Goal: Navigation & Orientation: Find specific page/section

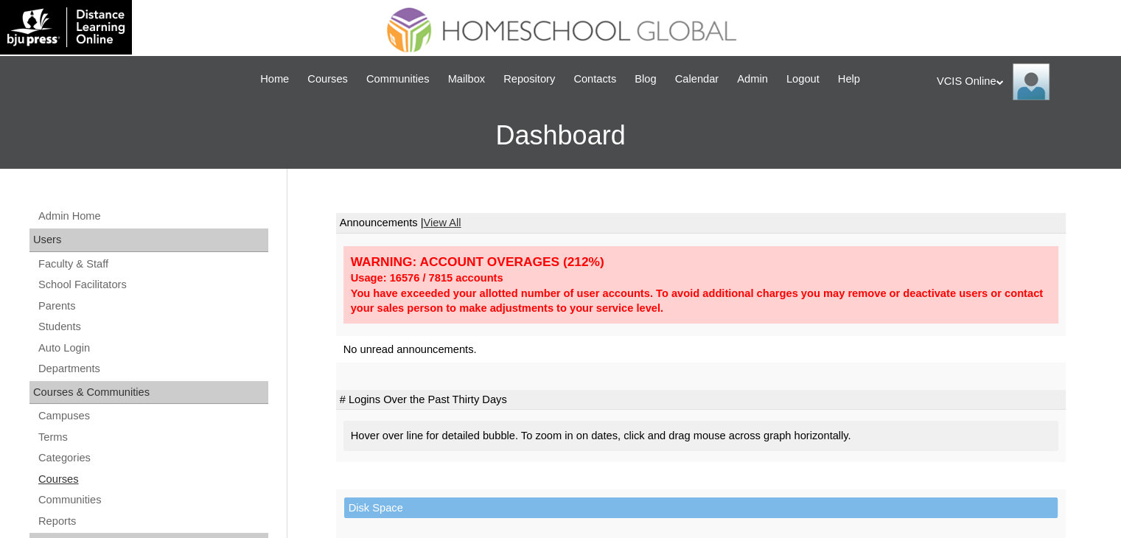
click at [44, 475] on link "Courses" at bounding box center [152, 479] width 231 height 18
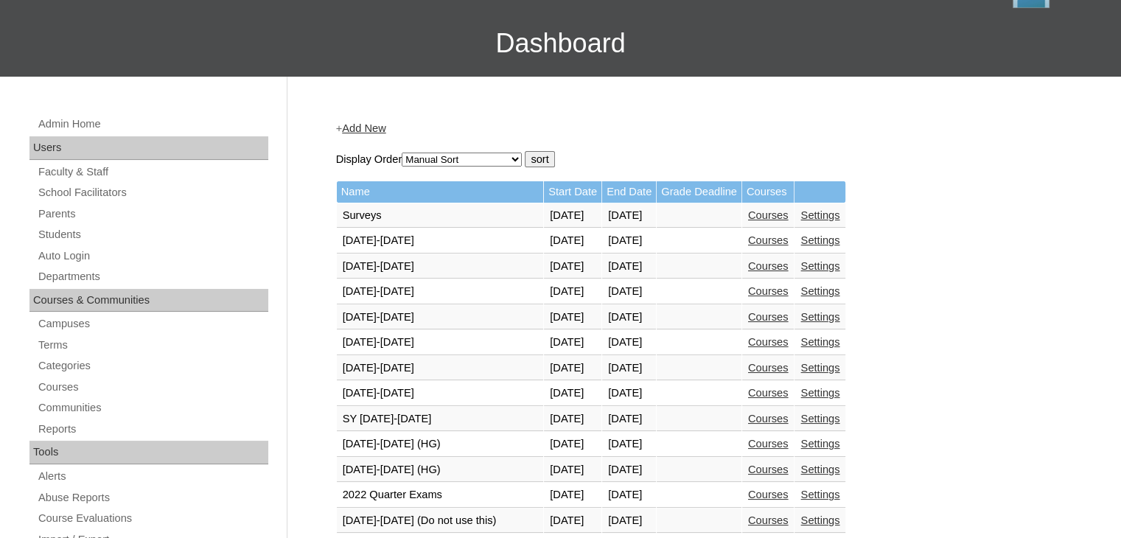
scroll to position [95, 0]
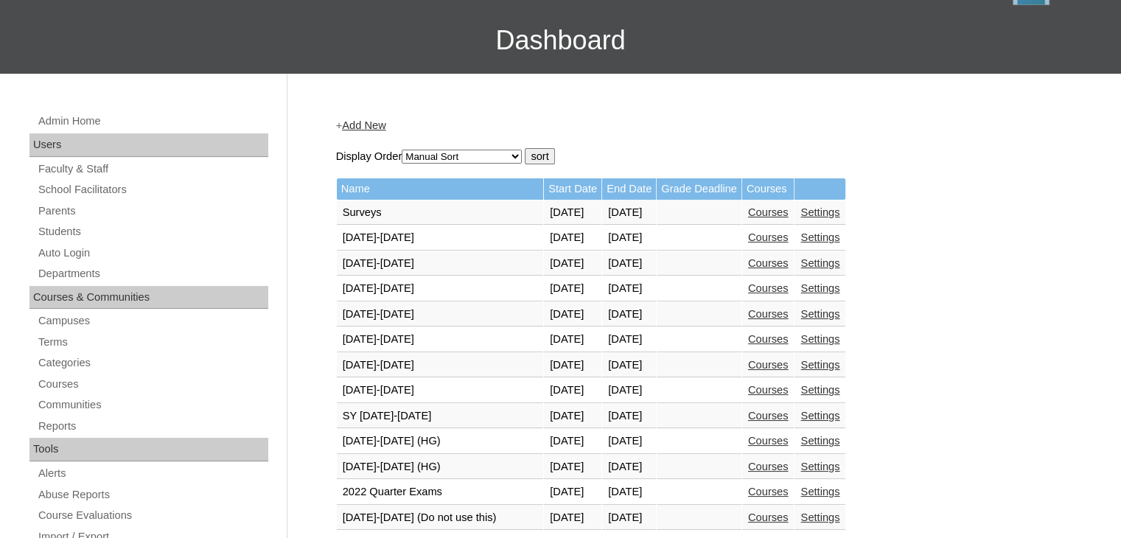
click at [789, 461] on link "Courses" at bounding box center [768, 467] width 41 height 12
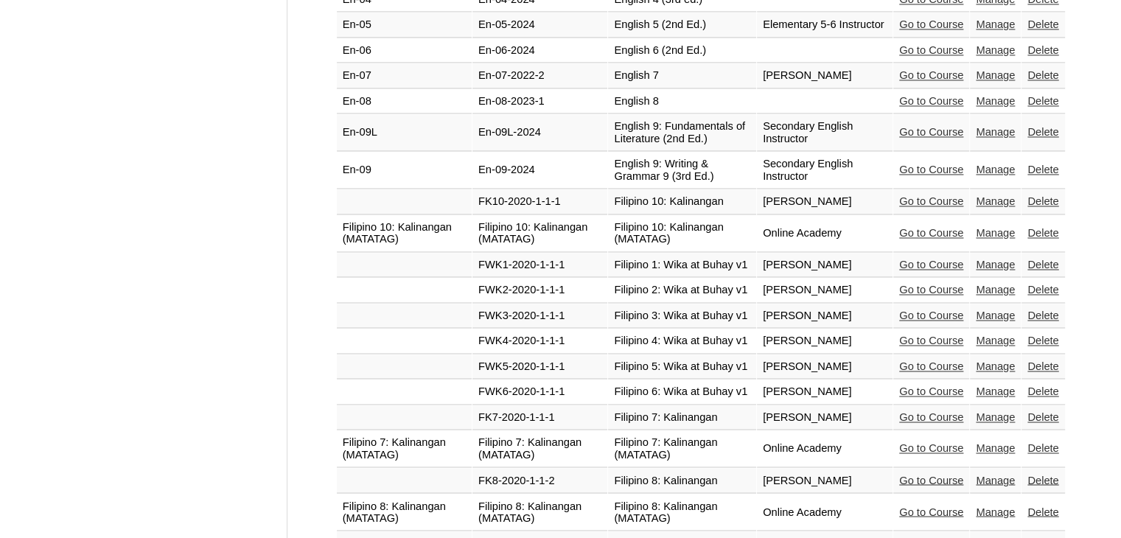
scroll to position [2344, 0]
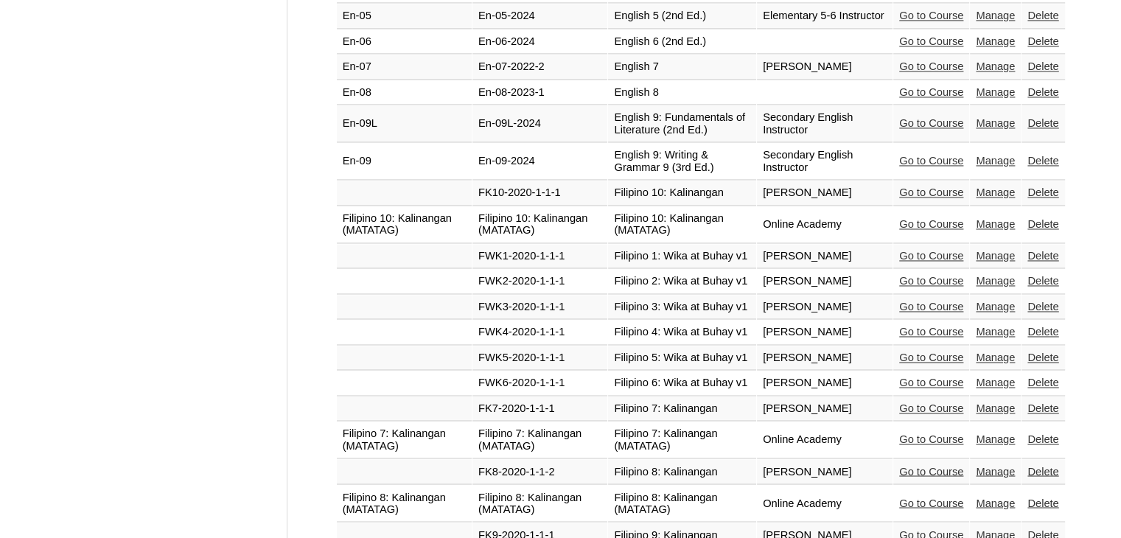
click at [927, 497] on link "Go to Course" at bounding box center [931, 503] width 64 height 12
